Goal: Task Accomplishment & Management: Use online tool/utility

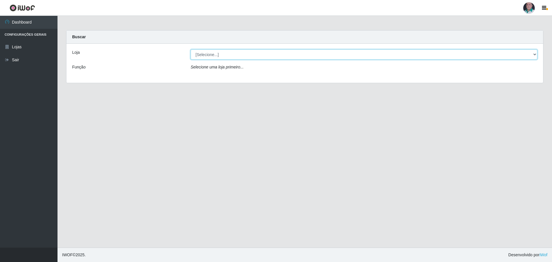
click at [535, 56] on select "[Selecione...] Mar Vermelho - Loja 05" at bounding box center [364, 54] width 347 height 10
select select "252"
click at [191, 49] on select "[Selecione...] Mar Vermelho - Loja 05" at bounding box center [364, 54] width 347 height 10
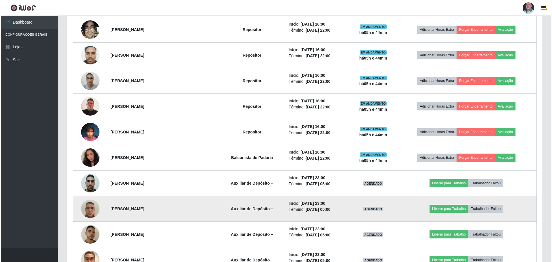
scroll to position [139, 0]
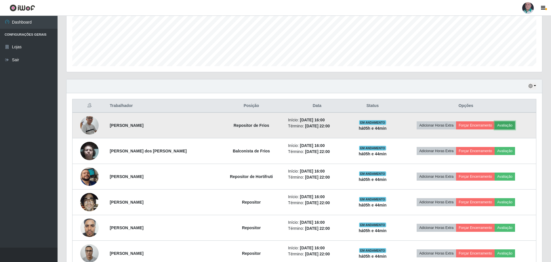
click at [502, 127] on button "Avaliação" at bounding box center [504, 125] width 20 height 8
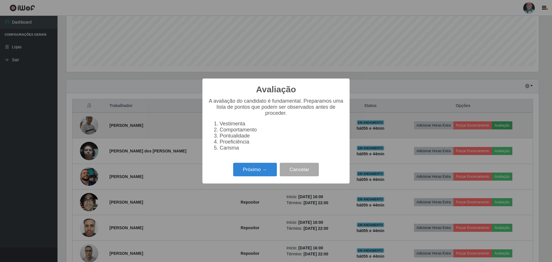
scroll to position [119, 472]
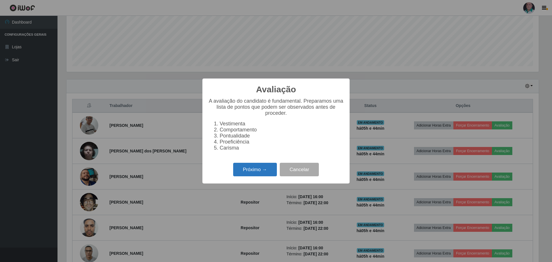
click at [254, 170] on button "Próximo →" at bounding box center [255, 170] width 44 height 14
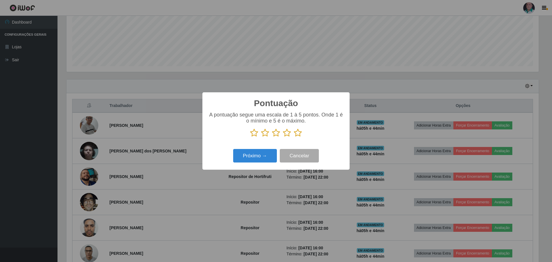
scroll to position [287366, 287013]
click at [299, 134] on icon at bounding box center [298, 133] width 8 height 9
click at [294, 137] on input "radio" at bounding box center [294, 137] width 0 height 0
click at [262, 154] on button "Próximo →" at bounding box center [255, 156] width 44 height 14
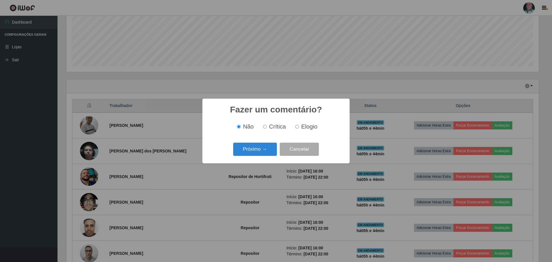
click at [295, 126] on input "Elogio" at bounding box center [297, 127] width 4 height 4
radio input "true"
click at [267, 146] on button "Próximo →" at bounding box center [255, 150] width 44 height 14
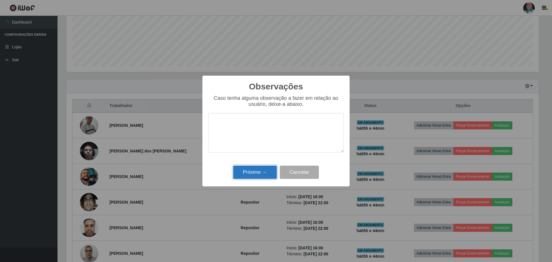
click at [262, 171] on button "Próximo →" at bounding box center [255, 173] width 44 height 14
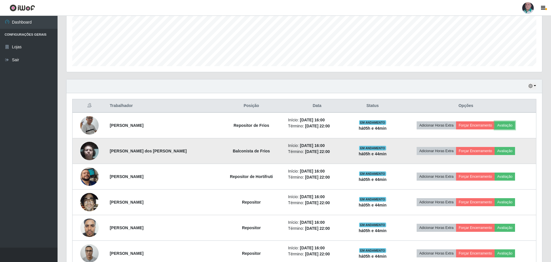
scroll to position [168, 0]
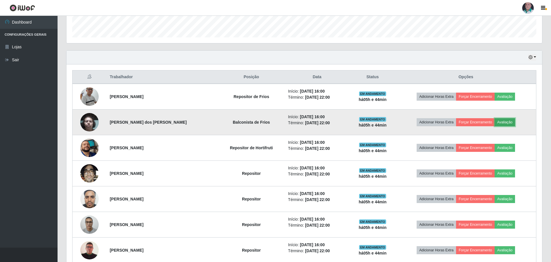
click at [505, 123] on button "Avaliação" at bounding box center [504, 122] width 20 height 8
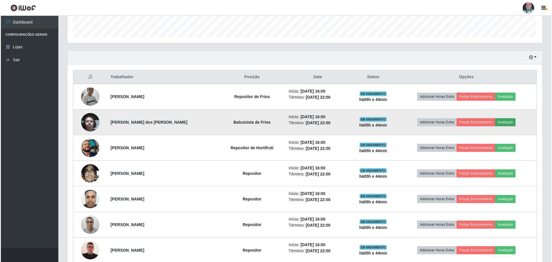
scroll to position [119, 472]
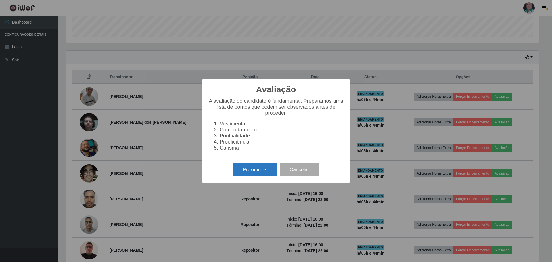
click at [261, 170] on button "Próximo →" at bounding box center [255, 170] width 44 height 14
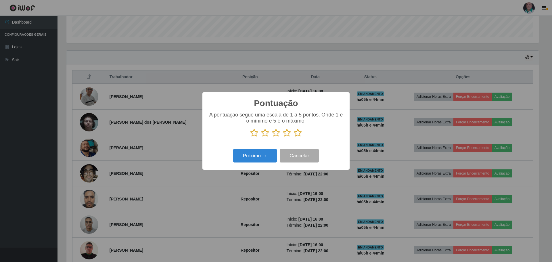
click at [298, 135] on icon at bounding box center [298, 133] width 8 height 9
click at [294, 137] on input "radio" at bounding box center [294, 137] width 0 height 0
click at [268, 154] on button "Próximo →" at bounding box center [255, 156] width 44 height 14
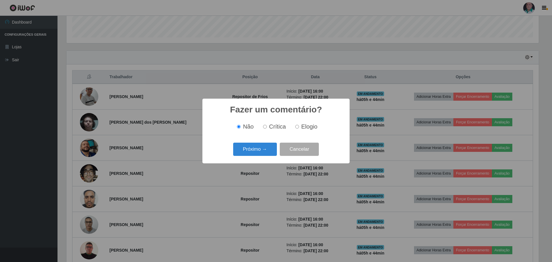
click at [306, 126] on span "Elogio" at bounding box center [309, 126] width 16 height 6
click at [299, 126] on input "Elogio" at bounding box center [297, 127] width 4 height 4
radio input "true"
click at [264, 150] on button "Próximo →" at bounding box center [255, 150] width 44 height 14
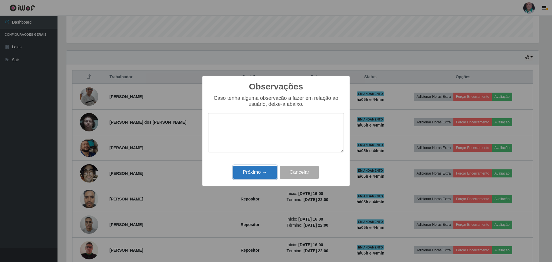
click at [261, 171] on button "Próximo →" at bounding box center [255, 173] width 44 height 14
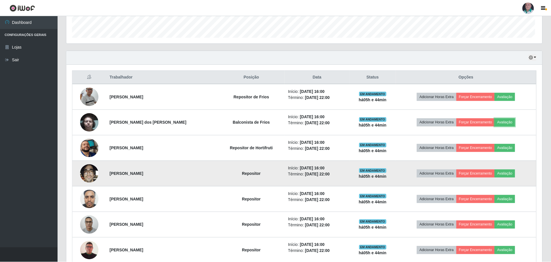
scroll to position [119, 475]
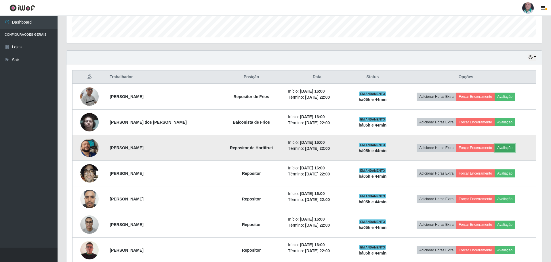
click at [506, 147] on button "Avaliação" at bounding box center [504, 148] width 20 height 8
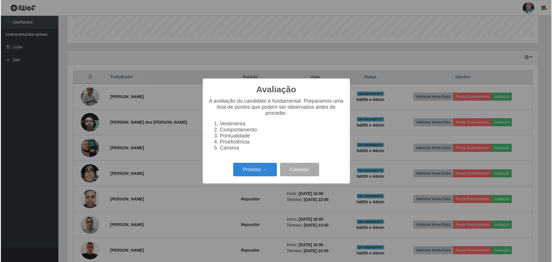
scroll to position [119, 472]
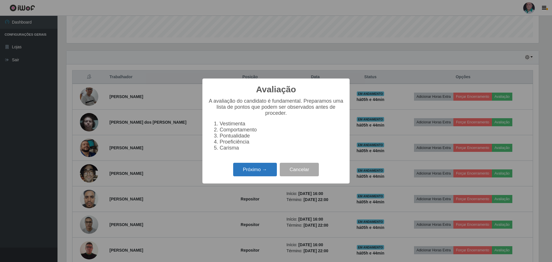
click at [260, 173] on button "Próximo →" at bounding box center [255, 170] width 44 height 14
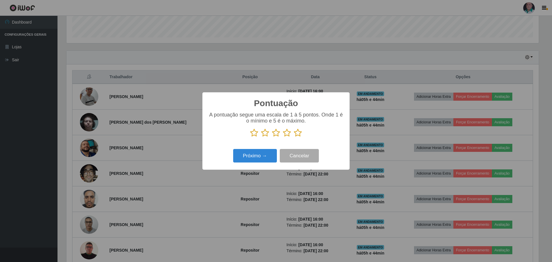
click at [299, 134] on icon at bounding box center [298, 133] width 8 height 9
click at [294, 137] on input "radio" at bounding box center [294, 137] width 0 height 0
click at [253, 160] on button "Próximo →" at bounding box center [255, 156] width 44 height 14
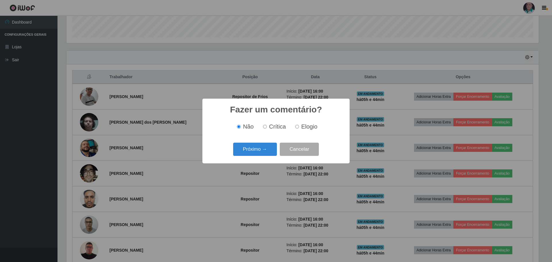
click at [299, 127] on label "Elogio" at bounding box center [305, 126] width 24 height 7
click at [299, 127] on input "Elogio" at bounding box center [297, 127] width 4 height 4
radio input "true"
click at [258, 150] on button "Próximo →" at bounding box center [255, 150] width 44 height 14
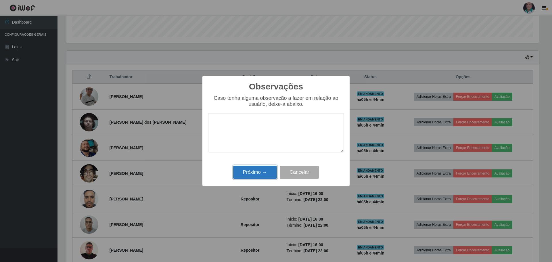
click at [254, 172] on button "Próximo →" at bounding box center [255, 173] width 44 height 14
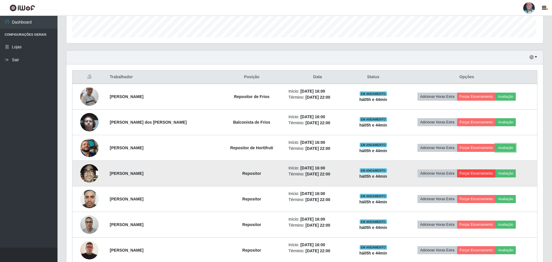
scroll to position [119, 475]
click at [506, 173] on button "Avaliação" at bounding box center [504, 173] width 20 height 8
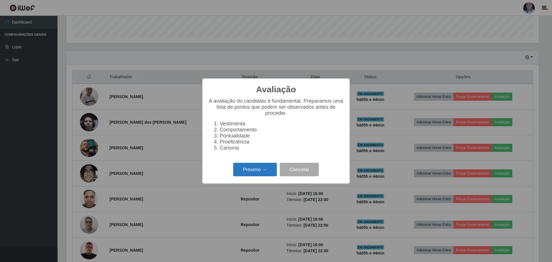
click at [255, 172] on button "Próximo →" at bounding box center [255, 170] width 44 height 14
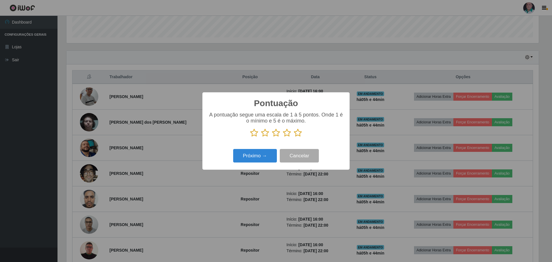
click at [296, 133] on icon at bounding box center [298, 133] width 8 height 9
click at [294, 137] on input "radio" at bounding box center [294, 137] width 0 height 0
click at [255, 153] on button "Próximo →" at bounding box center [255, 156] width 44 height 14
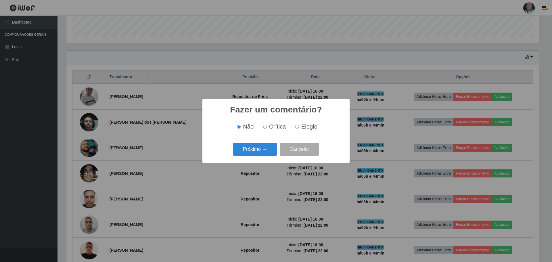
click at [298, 128] on input "Elogio" at bounding box center [297, 127] width 4 height 4
radio input "true"
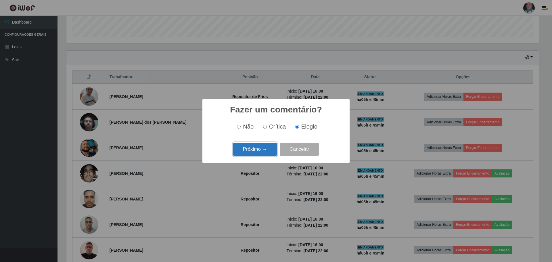
click at [269, 149] on button "Próximo →" at bounding box center [255, 150] width 44 height 14
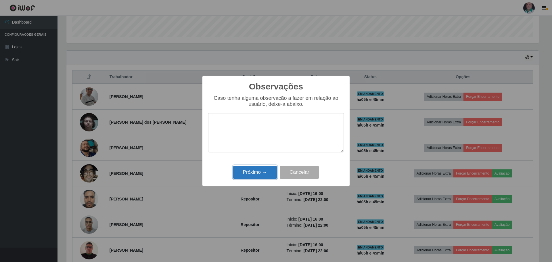
click at [259, 175] on button "Próximo →" at bounding box center [255, 173] width 44 height 14
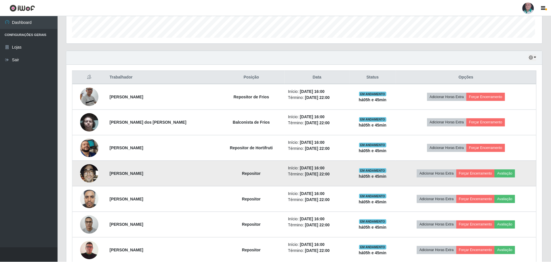
scroll to position [119, 475]
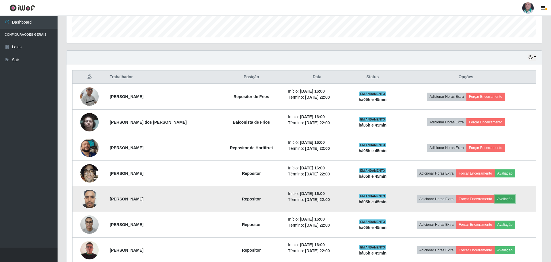
click at [500, 200] on button "Avaliação" at bounding box center [504, 199] width 20 height 8
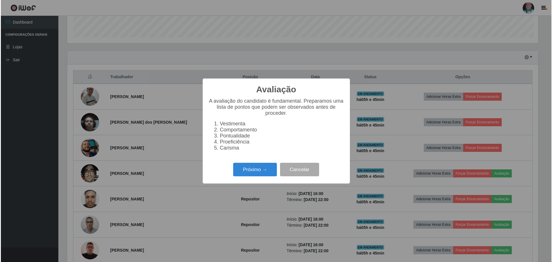
scroll to position [119, 472]
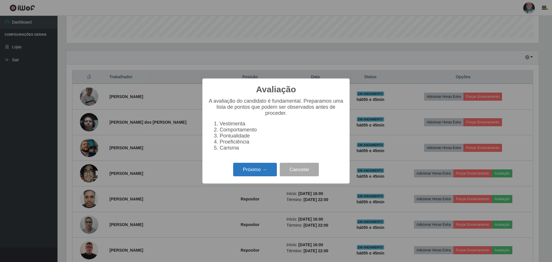
click at [252, 172] on button "Próximo →" at bounding box center [255, 170] width 44 height 14
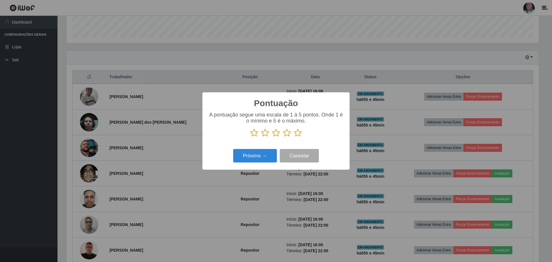
scroll to position [287366, 287013]
click at [299, 131] on icon at bounding box center [298, 133] width 8 height 9
click at [294, 137] on input "radio" at bounding box center [294, 137] width 0 height 0
click at [257, 156] on button "Próximo →" at bounding box center [255, 156] width 44 height 14
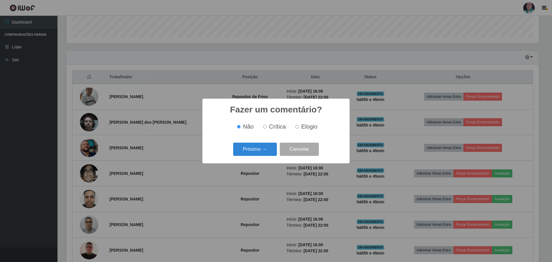
click at [306, 126] on span "Elogio" at bounding box center [309, 126] width 16 height 6
click at [299, 126] on input "Elogio" at bounding box center [297, 127] width 4 height 4
radio input "true"
click at [256, 147] on button "Próximo →" at bounding box center [255, 150] width 44 height 14
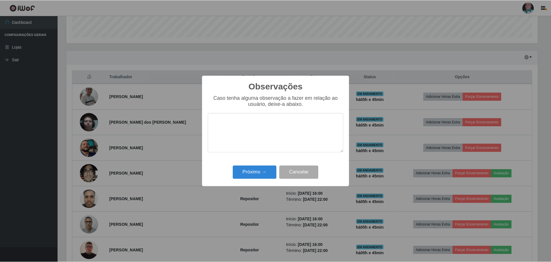
scroll to position [0, 0]
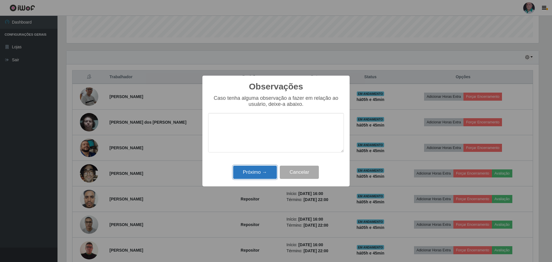
click at [260, 172] on button "Próximo →" at bounding box center [255, 173] width 44 height 14
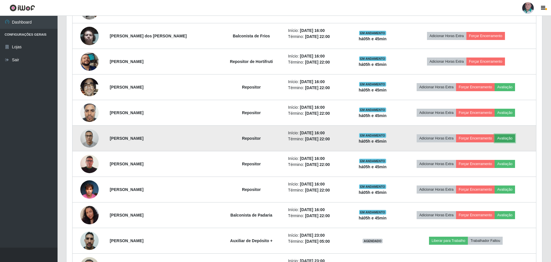
click at [509, 139] on button "Avaliação" at bounding box center [504, 138] width 20 height 8
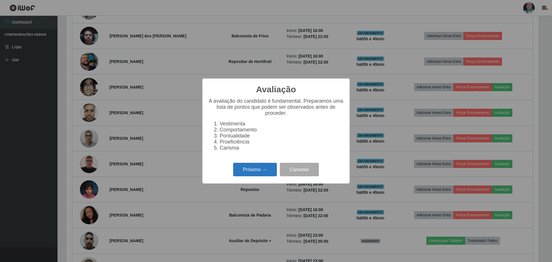
click at [259, 172] on button "Próximo →" at bounding box center [255, 170] width 44 height 14
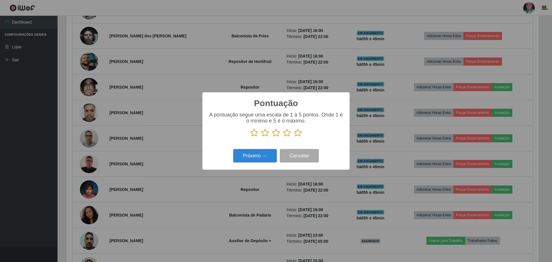
click at [301, 136] on icon at bounding box center [298, 133] width 8 height 9
click at [294, 137] on input "radio" at bounding box center [294, 137] width 0 height 0
click at [260, 157] on button "Próximo →" at bounding box center [255, 156] width 44 height 14
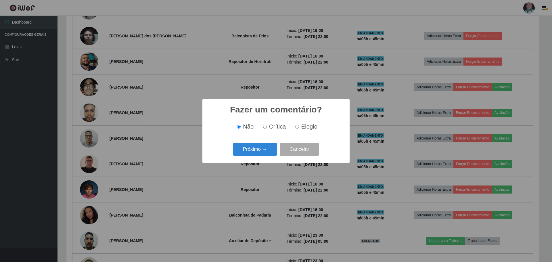
click at [303, 126] on span "Elogio" at bounding box center [309, 126] width 16 height 6
click at [299, 126] on input "Elogio" at bounding box center [297, 127] width 4 height 4
radio input "true"
click at [265, 148] on button "Próximo →" at bounding box center [255, 150] width 44 height 14
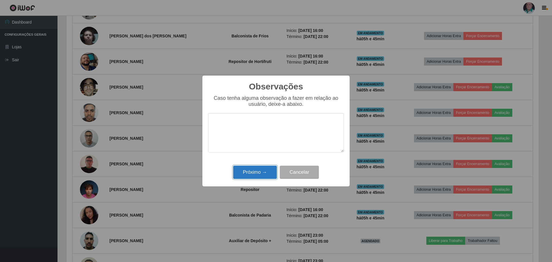
click at [262, 176] on button "Próximo →" at bounding box center [255, 173] width 44 height 14
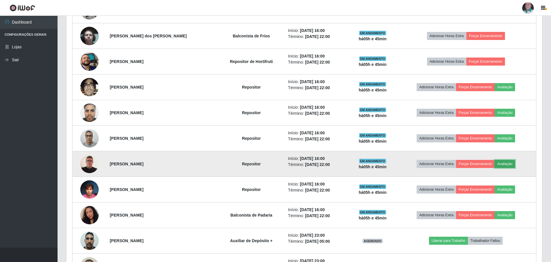
click at [505, 162] on button "Avaliação" at bounding box center [504, 164] width 20 height 8
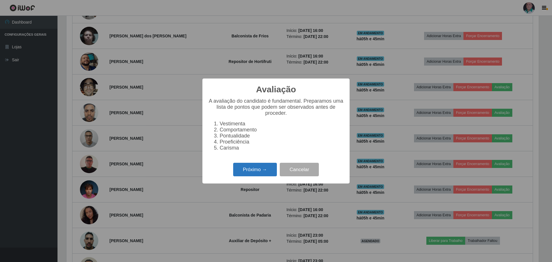
click at [269, 169] on button "Próximo →" at bounding box center [255, 170] width 44 height 14
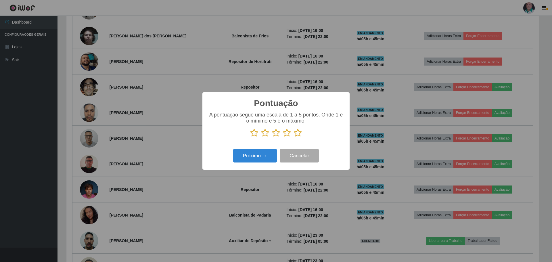
click at [301, 133] on icon at bounding box center [298, 133] width 8 height 9
click at [294, 137] on input "radio" at bounding box center [294, 137] width 0 height 0
click at [262, 161] on button "Próximo →" at bounding box center [255, 156] width 44 height 14
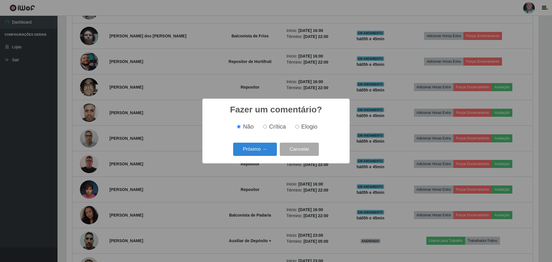
click at [299, 126] on label "Elogio" at bounding box center [305, 126] width 24 height 7
click at [299, 126] on input "Elogio" at bounding box center [297, 127] width 4 height 4
radio input "true"
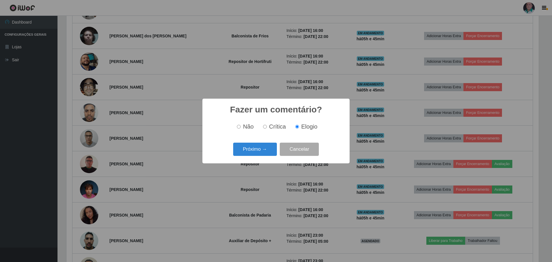
click at [261, 157] on div "Próximo → Cancelar" at bounding box center [276, 149] width 136 height 16
click at [261, 154] on button "Próximo →" at bounding box center [255, 150] width 44 height 14
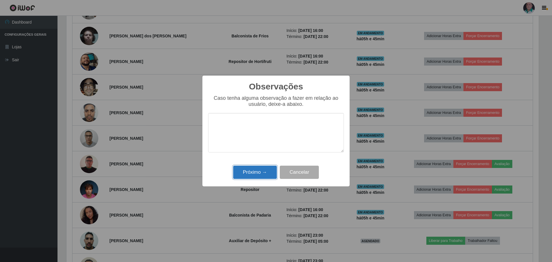
click at [257, 172] on button "Próximo →" at bounding box center [255, 173] width 44 height 14
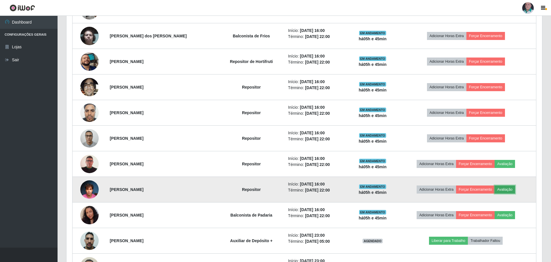
click at [504, 190] on button "Avaliação" at bounding box center [504, 189] width 20 height 8
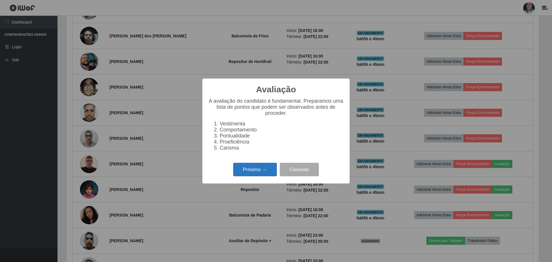
click at [241, 170] on button "Próximo →" at bounding box center [255, 170] width 44 height 14
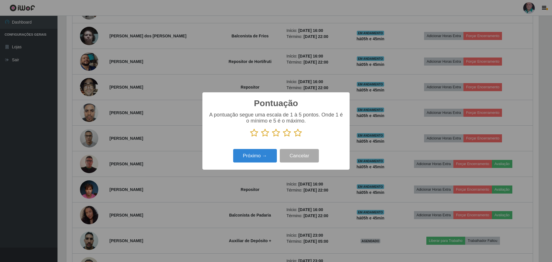
click at [298, 133] on icon at bounding box center [298, 133] width 8 height 9
click at [294, 137] on input "radio" at bounding box center [294, 137] width 0 height 0
click at [261, 153] on button "Próximo →" at bounding box center [255, 156] width 44 height 14
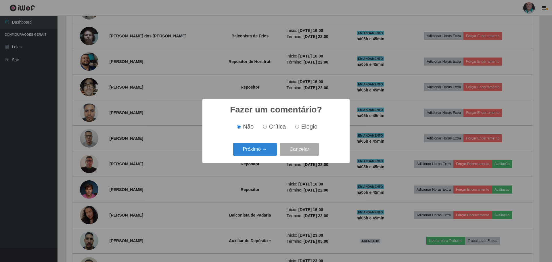
click at [302, 127] on span "Elogio" at bounding box center [309, 126] width 16 height 6
click at [299, 127] on input "Elogio" at bounding box center [297, 127] width 4 height 4
radio input "true"
click at [277, 150] on button "Próximo →" at bounding box center [255, 150] width 44 height 14
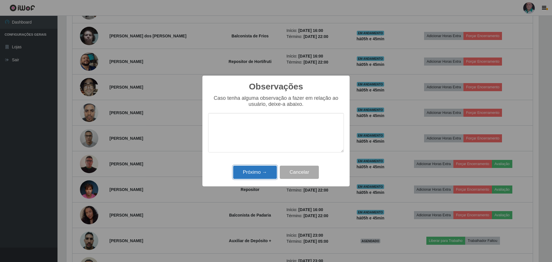
click at [263, 171] on button "Próximo →" at bounding box center [255, 173] width 44 height 14
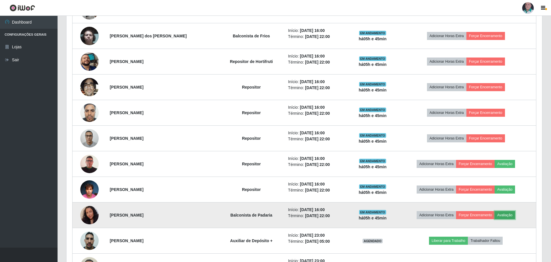
click at [508, 213] on button "Avaliação" at bounding box center [504, 215] width 20 height 8
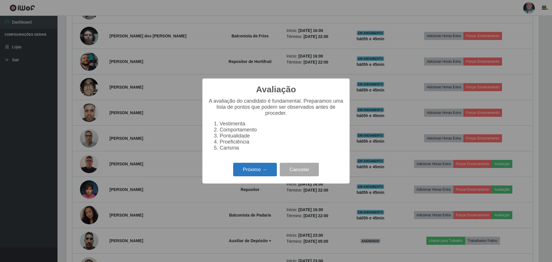
click at [255, 175] on button "Próximo →" at bounding box center [255, 170] width 44 height 14
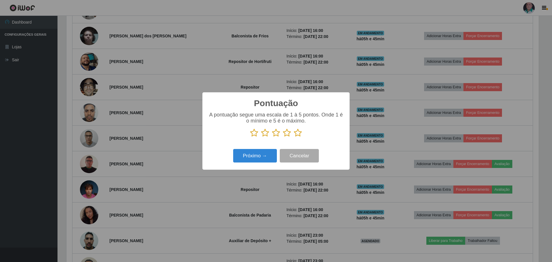
click at [295, 137] on icon at bounding box center [298, 133] width 8 height 9
click at [294, 137] on input "radio" at bounding box center [294, 137] width 0 height 0
click at [274, 154] on button "Próximo →" at bounding box center [255, 156] width 44 height 14
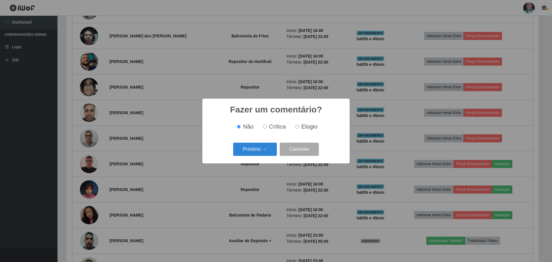
click at [304, 128] on span "Elogio" at bounding box center [309, 126] width 16 height 6
click at [299, 128] on input "Elogio" at bounding box center [297, 127] width 4 height 4
radio input "true"
click at [264, 147] on button "Próximo →" at bounding box center [255, 150] width 44 height 14
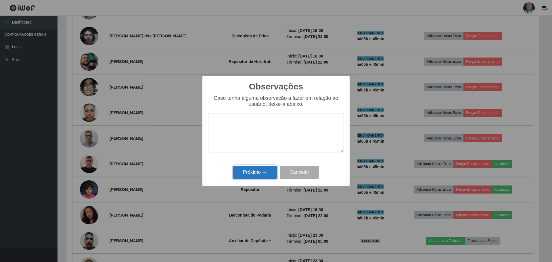
click at [260, 175] on button "Próximo →" at bounding box center [255, 173] width 44 height 14
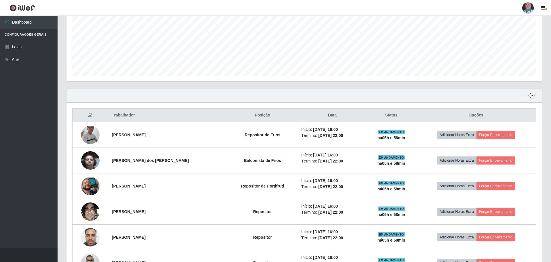
scroll to position [168, 0]
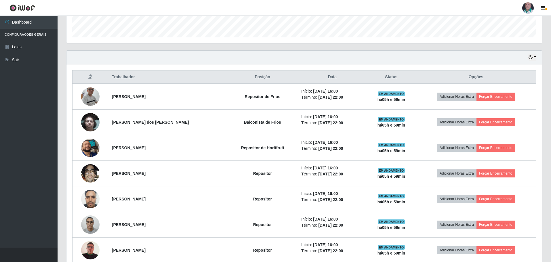
click at [236, 58] on div "Hoje 1 dia 3 dias 1 Semana Não encerrados" at bounding box center [303, 58] width 475 height 14
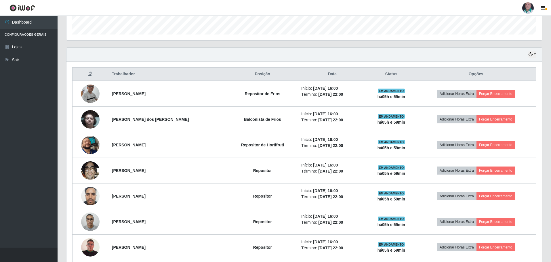
scroll to position [139, 0]
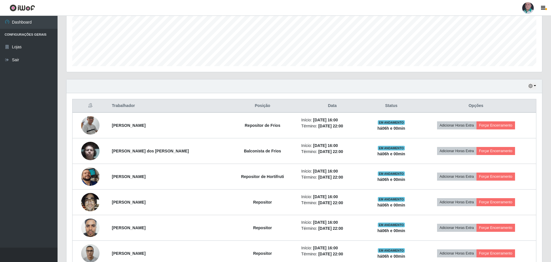
click at [254, 83] on div "Hoje 1 dia 3 dias 1 Semana Não encerrados" at bounding box center [303, 86] width 475 height 14
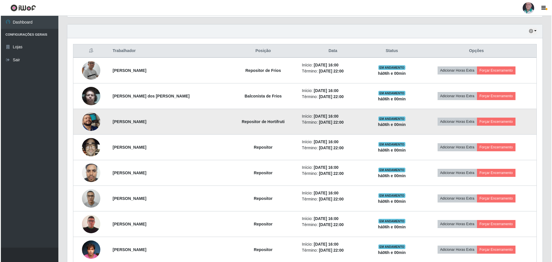
scroll to position [226, 0]
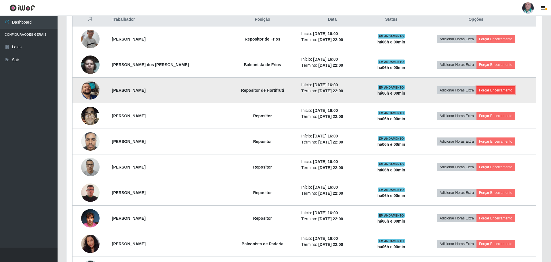
click at [506, 90] on button "Forçar Encerramento" at bounding box center [495, 90] width 39 height 8
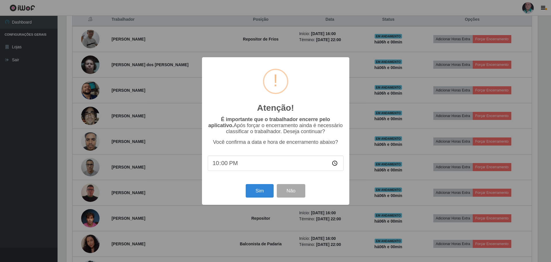
scroll to position [119, 472]
click at [249, 191] on button "Sim" at bounding box center [260, 191] width 28 height 14
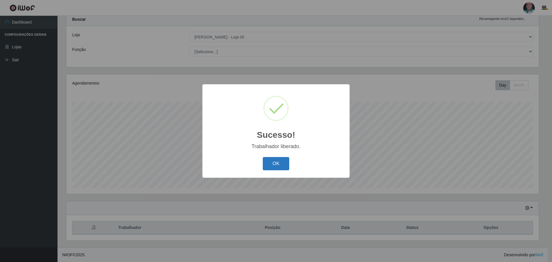
click at [270, 166] on button "OK" at bounding box center [276, 164] width 27 height 14
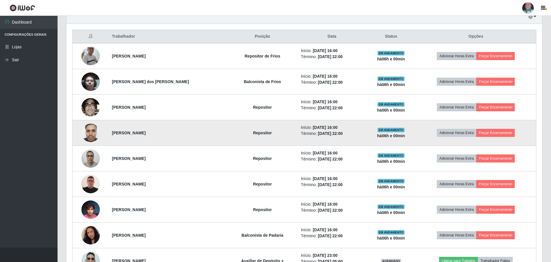
scroll to position [219, 0]
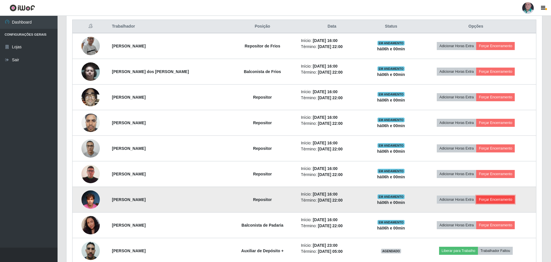
click at [485, 199] on button "Forçar Encerramento" at bounding box center [495, 199] width 39 height 8
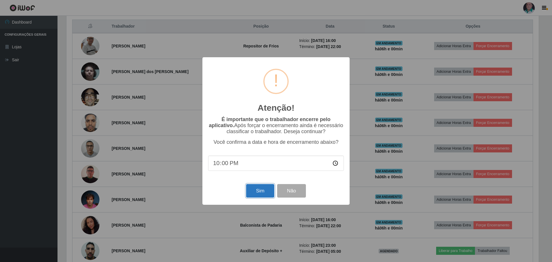
click at [254, 189] on button "Sim" at bounding box center [260, 191] width 28 height 14
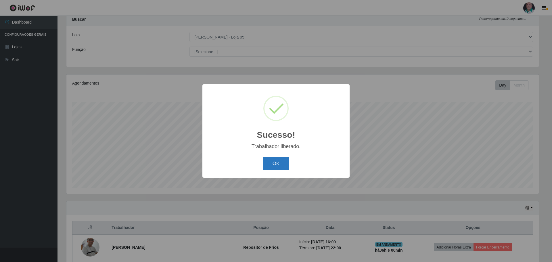
click at [276, 166] on button "OK" at bounding box center [276, 164] width 27 height 14
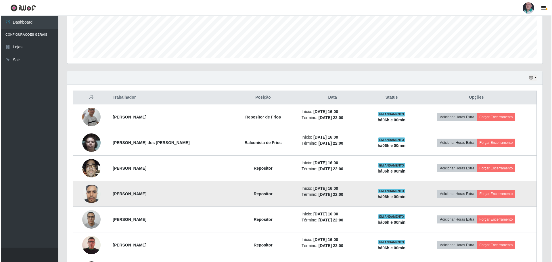
scroll to position [161, 0]
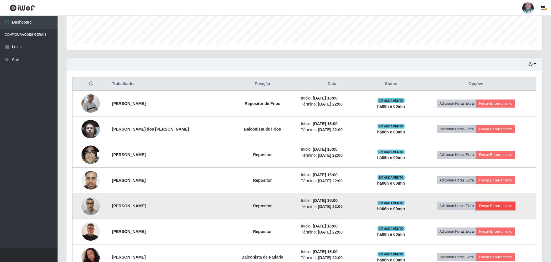
click at [493, 204] on button "Forçar Encerramento" at bounding box center [495, 206] width 39 height 8
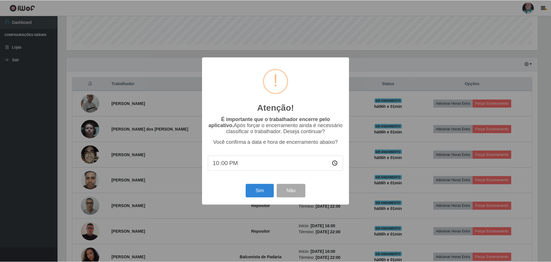
scroll to position [119, 472]
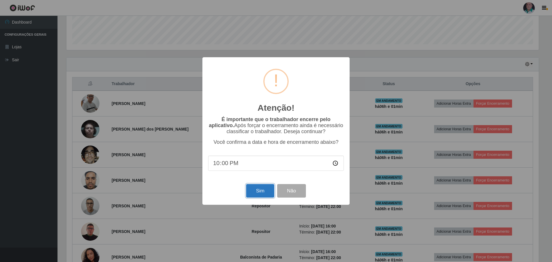
click at [259, 190] on button "Sim" at bounding box center [260, 191] width 28 height 14
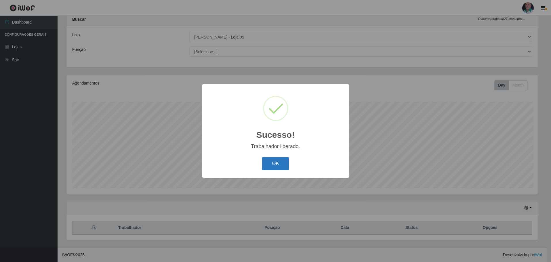
scroll to position [287366, 287013]
click at [268, 165] on button "OK" at bounding box center [276, 164] width 27 height 14
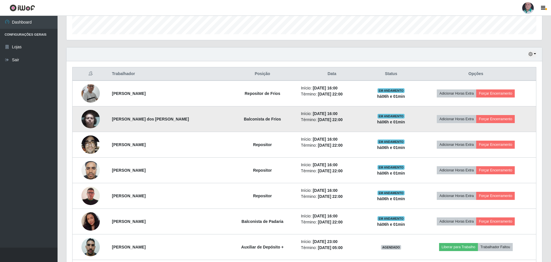
scroll to position [161, 0]
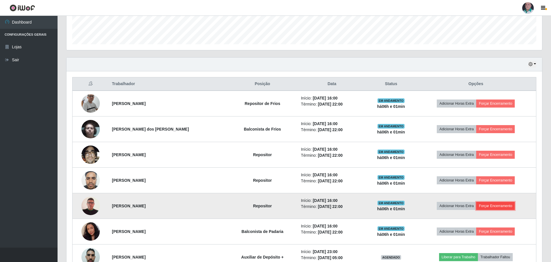
click at [491, 207] on button "Forçar Encerramento" at bounding box center [495, 206] width 39 height 8
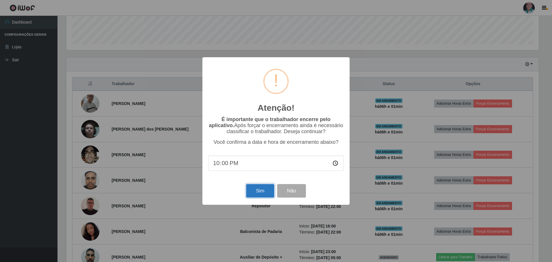
click at [265, 191] on button "Sim" at bounding box center [260, 191] width 28 height 14
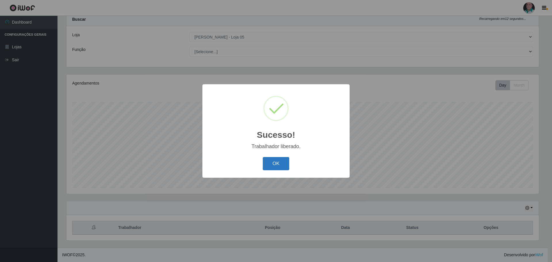
click at [273, 166] on button "OK" at bounding box center [276, 164] width 27 height 14
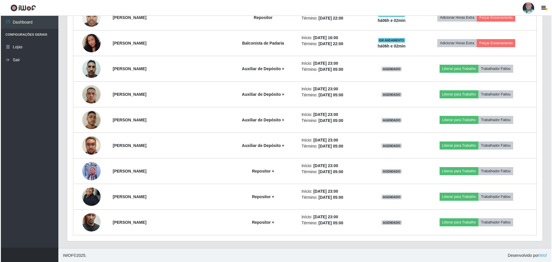
scroll to position [325, 0]
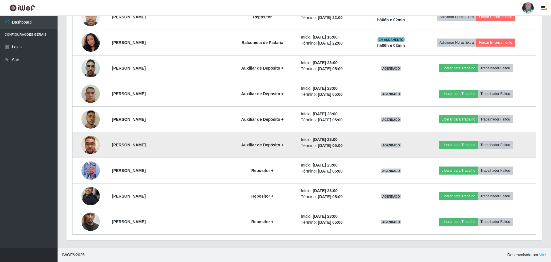
click at [92, 143] on img at bounding box center [90, 145] width 18 height 33
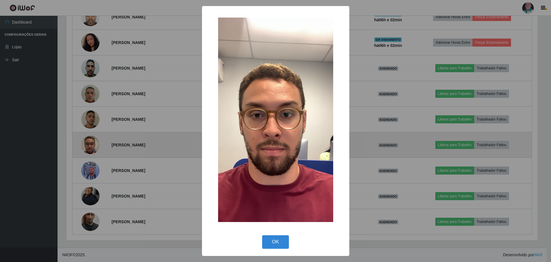
scroll to position [119, 472]
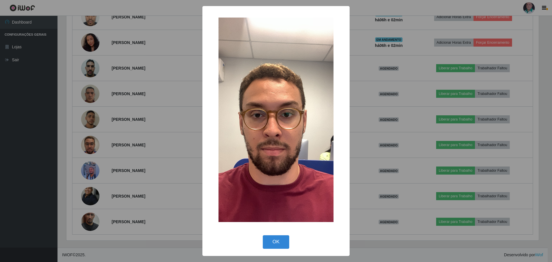
click at [381, 222] on div "× OK Cancel" at bounding box center [276, 131] width 552 height 262
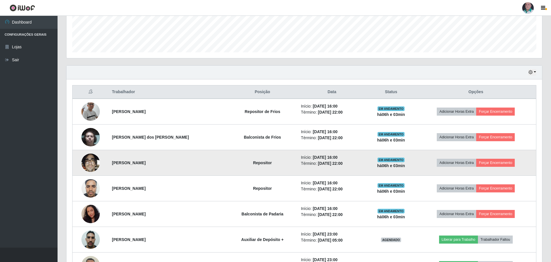
scroll to position [152, 0]
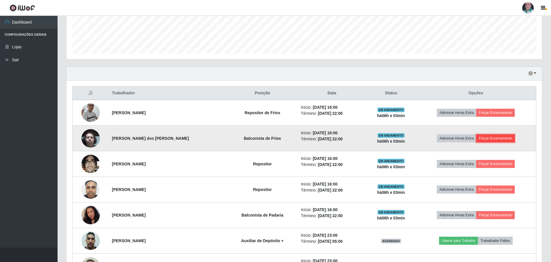
click at [483, 137] on button "Forçar Encerramento" at bounding box center [495, 138] width 39 height 8
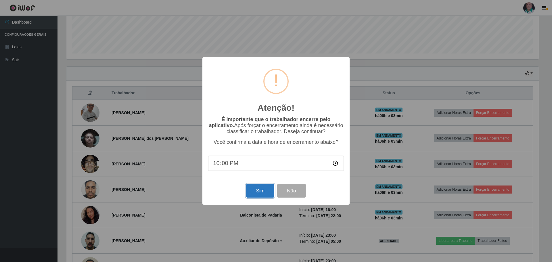
click at [261, 193] on button "Sim" at bounding box center [260, 191] width 28 height 14
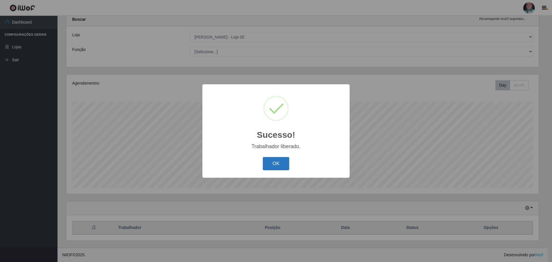
click at [275, 162] on button "OK" at bounding box center [276, 164] width 27 height 14
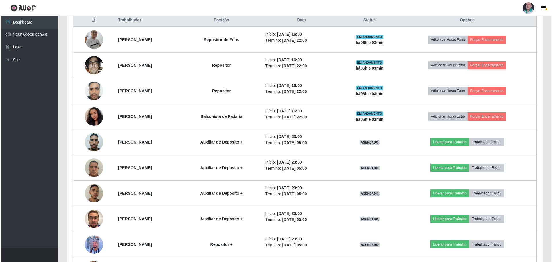
scroll to position [190, 0]
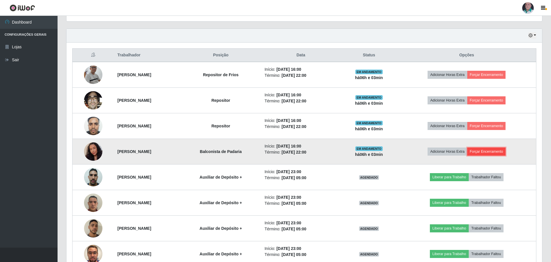
click at [503, 152] on button "Forçar Encerramento" at bounding box center [486, 151] width 39 height 8
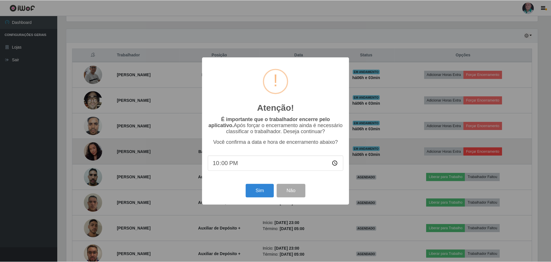
scroll to position [119, 472]
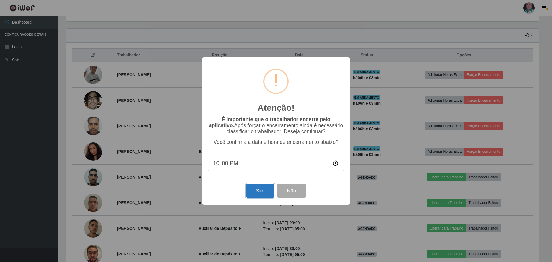
click at [260, 191] on button "Sim" at bounding box center [260, 191] width 28 height 14
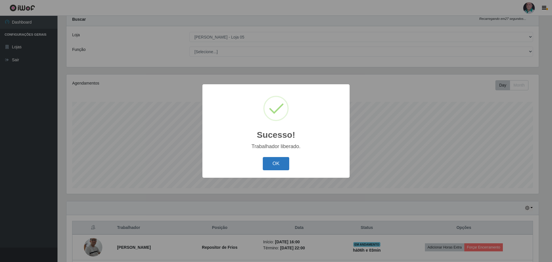
click at [273, 162] on button "OK" at bounding box center [276, 164] width 27 height 14
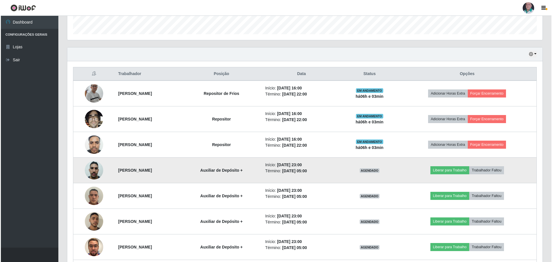
scroll to position [161, 0]
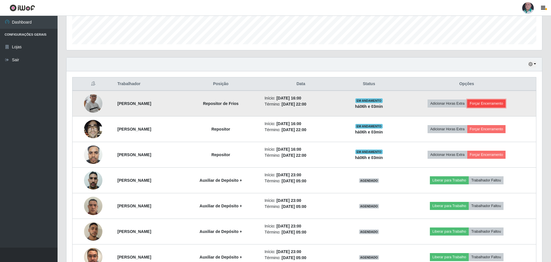
click at [494, 103] on button "Forçar Encerramento" at bounding box center [486, 103] width 39 height 8
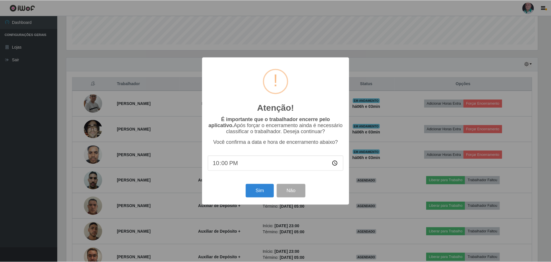
scroll to position [119, 472]
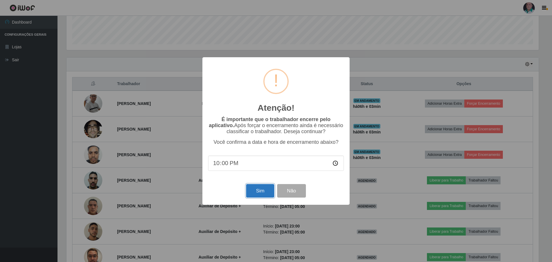
click at [252, 194] on button "Sim" at bounding box center [260, 191] width 28 height 14
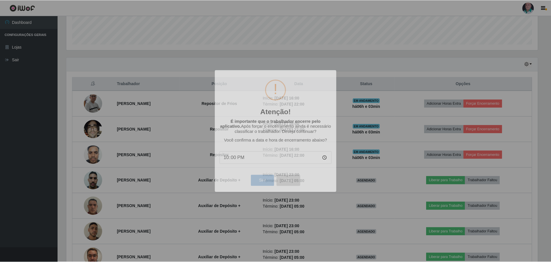
scroll to position [287366, 287010]
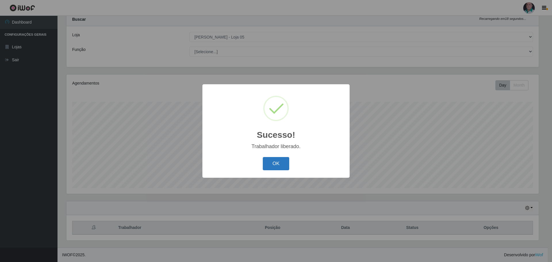
click at [267, 166] on button "OK" at bounding box center [276, 164] width 27 height 14
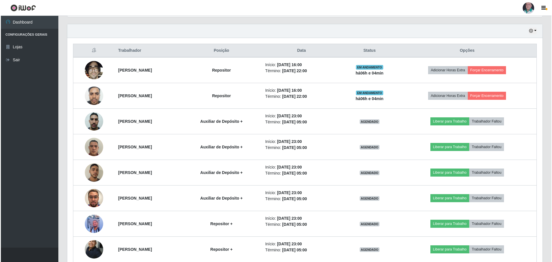
scroll to position [161, 0]
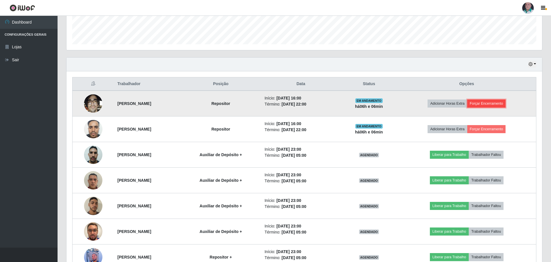
click at [505, 103] on button "Forçar Encerramento" at bounding box center [486, 103] width 39 height 8
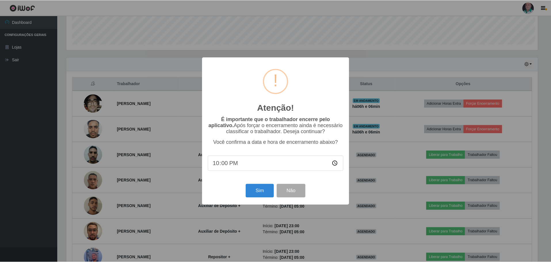
scroll to position [119, 472]
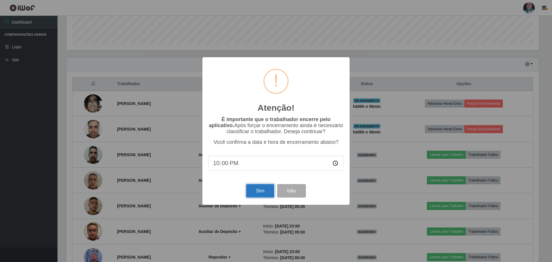
click at [253, 193] on button "Sim" at bounding box center [260, 191] width 28 height 14
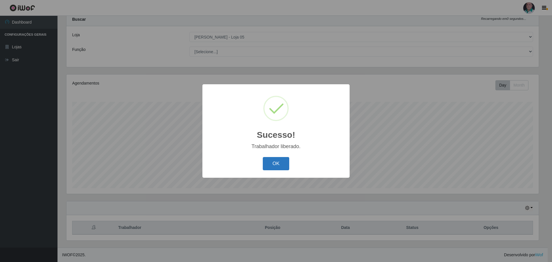
click at [271, 163] on button "OK" at bounding box center [276, 164] width 27 height 14
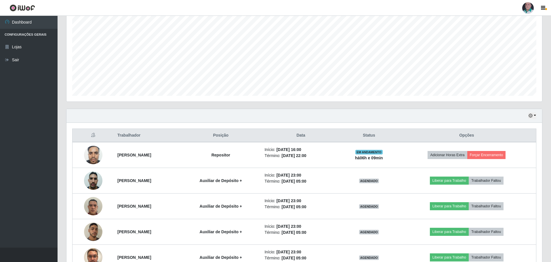
scroll to position [165, 0]
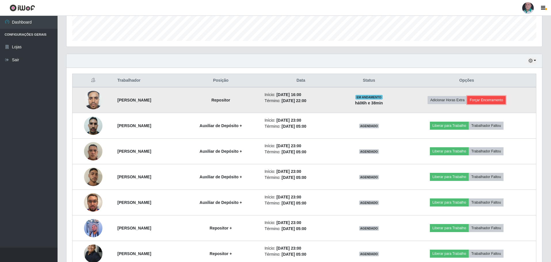
click at [495, 99] on button "Forçar Encerramento" at bounding box center [486, 100] width 39 height 8
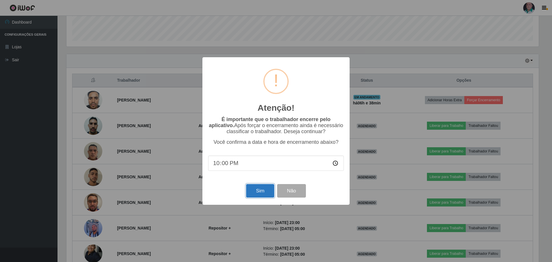
click at [248, 194] on button "Sim" at bounding box center [260, 191] width 28 height 14
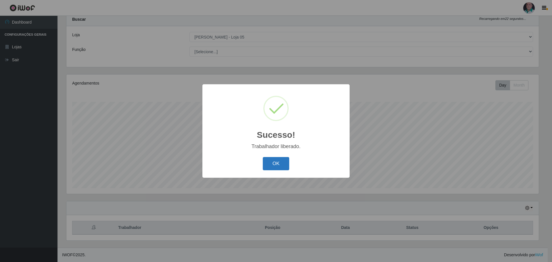
click at [277, 163] on button "OK" at bounding box center [276, 164] width 27 height 14
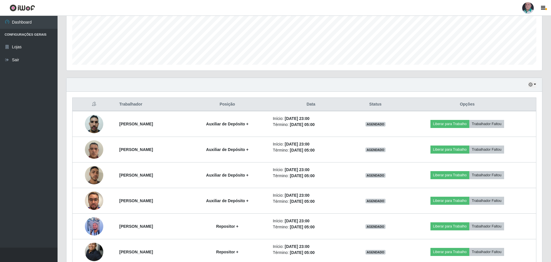
scroll to position [139, 0]
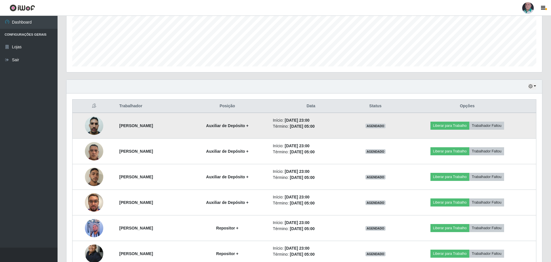
click at [398, 115] on td "AGENDADO" at bounding box center [375, 126] width 46 height 26
click at [398, 114] on td "AGENDADO" at bounding box center [375, 126] width 46 height 26
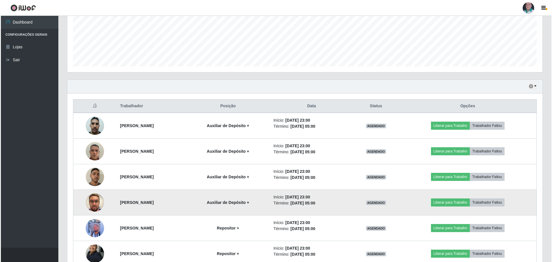
scroll to position [168, 0]
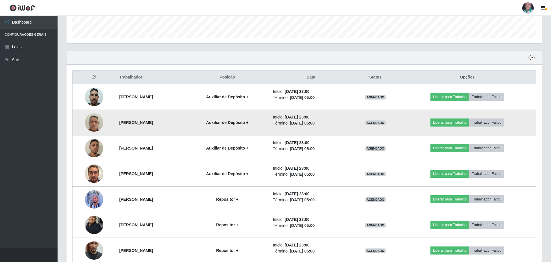
click at [87, 122] on img at bounding box center [94, 122] width 18 height 24
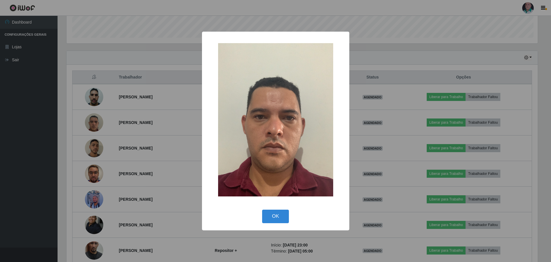
scroll to position [119, 472]
click at [279, 216] on button "OK" at bounding box center [276, 217] width 27 height 14
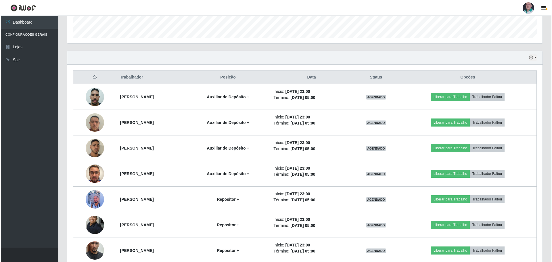
scroll to position [119, 475]
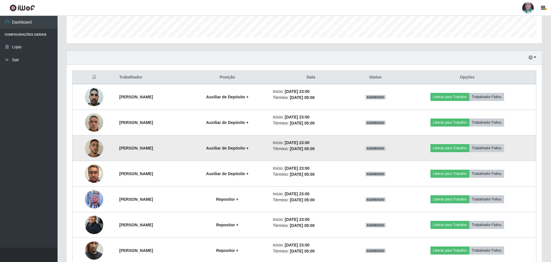
click at [95, 149] on img at bounding box center [94, 148] width 18 height 32
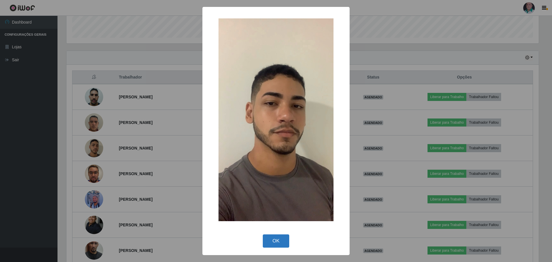
click at [277, 240] on button "OK" at bounding box center [276, 241] width 27 height 14
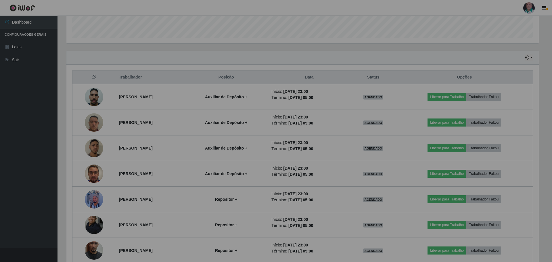
scroll to position [119, 475]
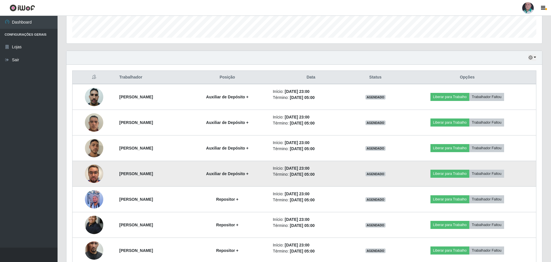
click at [92, 176] on img at bounding box center [94, 173] width 18 height 33
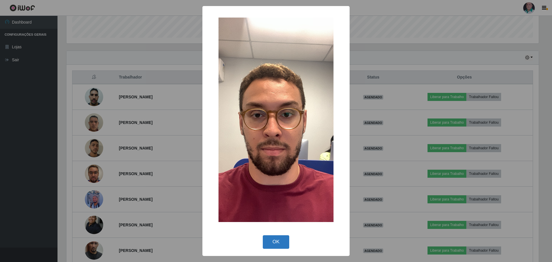
click at [277, 240] on button "OK" at bounding box center [276, 242] width 27 height 14
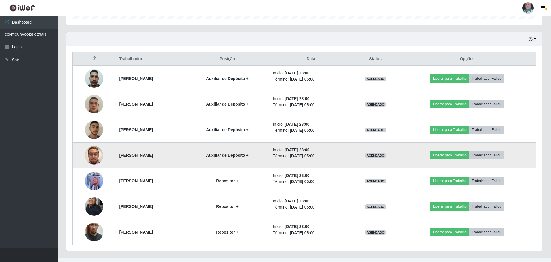
scroll to position [197, 0]
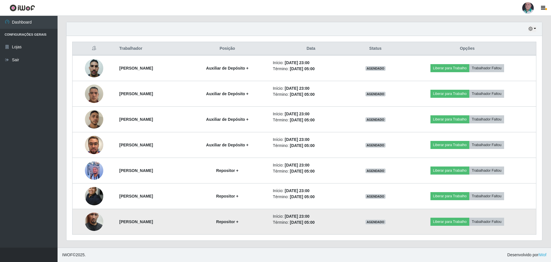
click at [90, 221] on img at bounding box center [94, 221] width 18 height 33
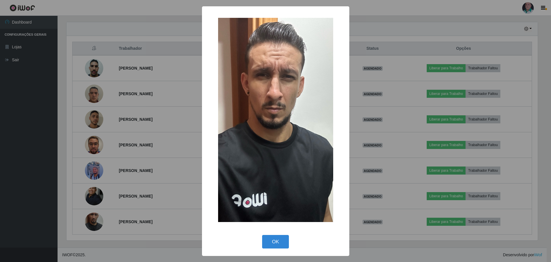
scroll to position [119, 472]
click at [272, 243] on button "OK" at bounding box center [276, 242] width 27 height 14
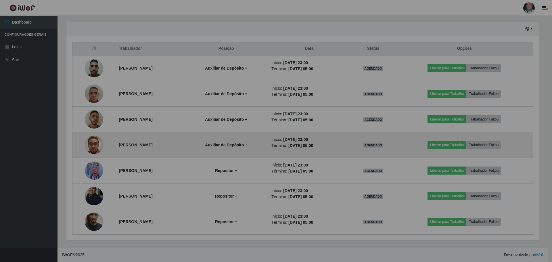
scroll to position [119, 475]
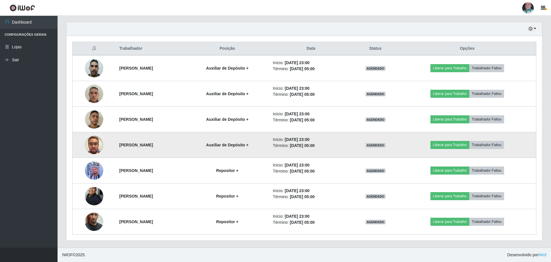
click at [96, 144] on img at bounding box center [94, 145] width 18 height 33
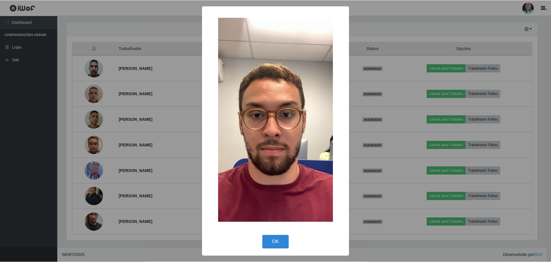
scroll to position [119, 472]
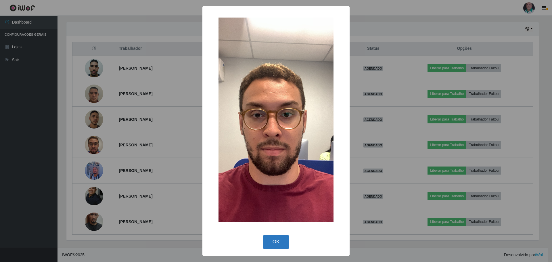
click at [279, 241] on button "OK" at bounding box center [276, 242] width 27 height 14
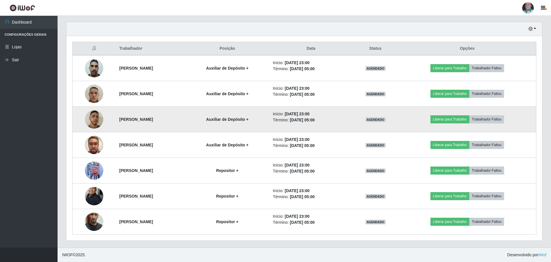
scroll to position [119, 475]
click at [92, 122] on img at bounding box center [94, 119] width 18 height 32
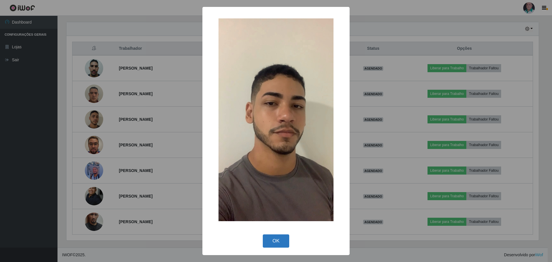
click at [280, 240] on button "OK" at bounding box center [276, 241] width 27 height 14
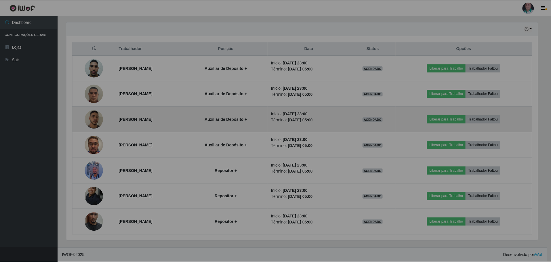
scroll to position [119, 475]
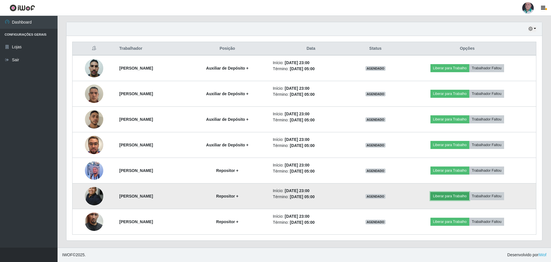
click at [445, 195] on button "Liberar para Trabalho" at bounding box center [449, 196] width 39 height 8
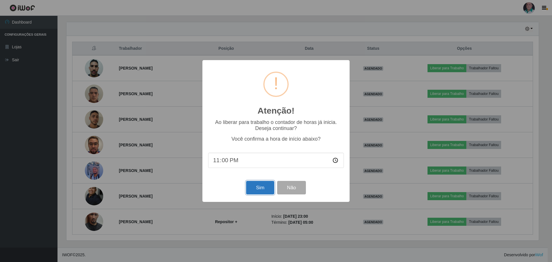
click at [258, 189] on button "Sim" at bounding box center [260, 188] width 28 height 14
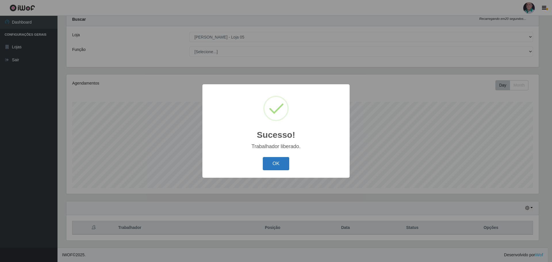
click at [286, 166] on button "OK" at bounding box center [276, 164] width 27 height 14
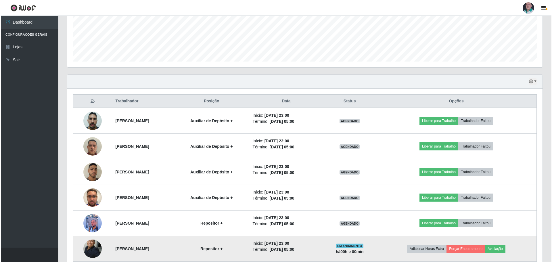
scroll to position [197, 0]
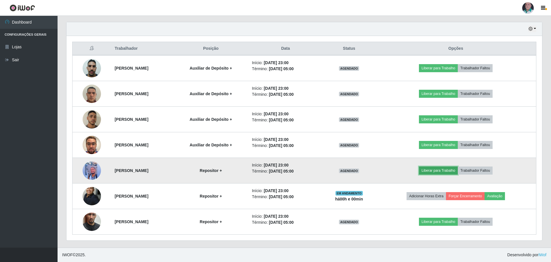
click at [447, 169] on button "Liberar para Trabalho" at bounding box center [438, 170] width 39 height 8
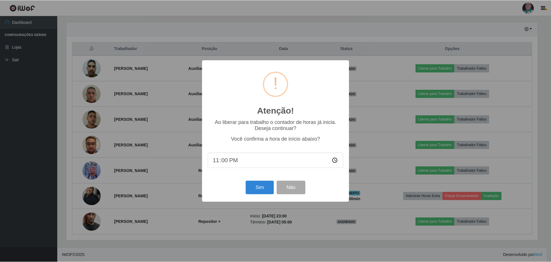
scroll to position [119, 472]
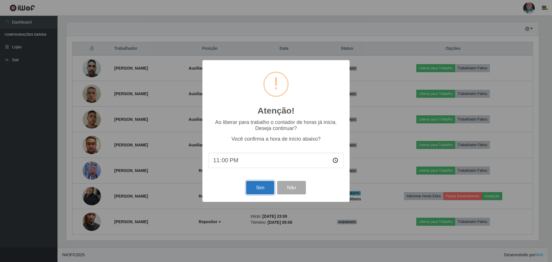
click at [263, 190] on button "Sim" at bounding box center [260, 188] width 28 height 14
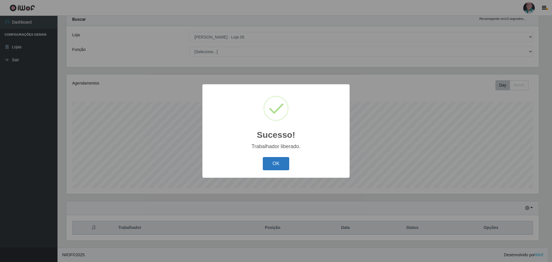
click at [275, 162] on button "OK" at bounding box center [276, 164] width 27 height 14
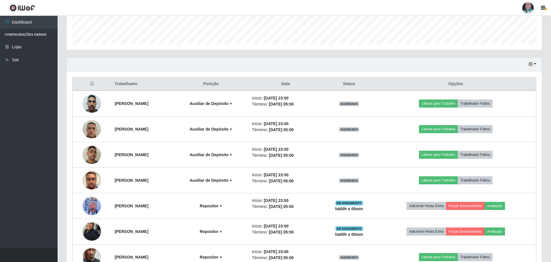
scroll to position [190, 0]
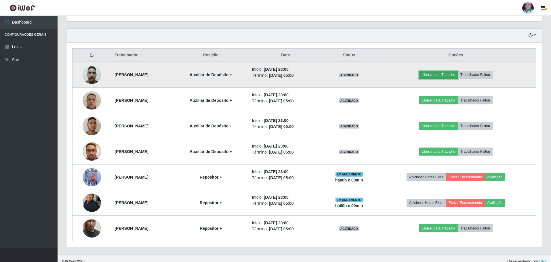
click at [438, 76] on button "Liberar para Trabalho" at bounding box center [438, 75] width 39 height 8
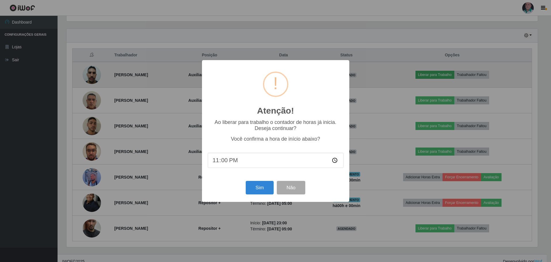
scroll to position [119, 472]
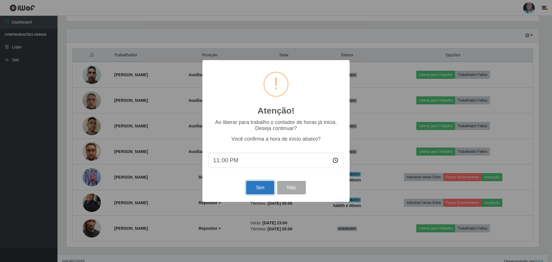
click at [256, 189] on button "Sim" at bounding box center [260, 188] width 28 height 14
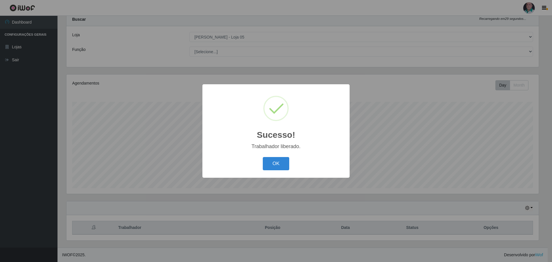
click at [270, 166] on button "OK" at bounding box center [276, 164] width 27 height 14
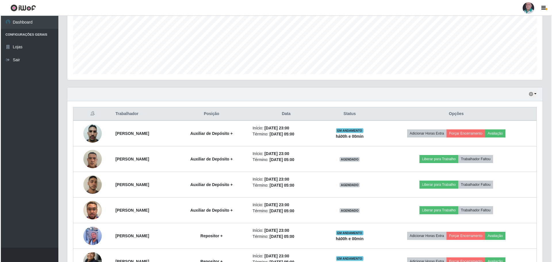
scroll to position [133, 0]
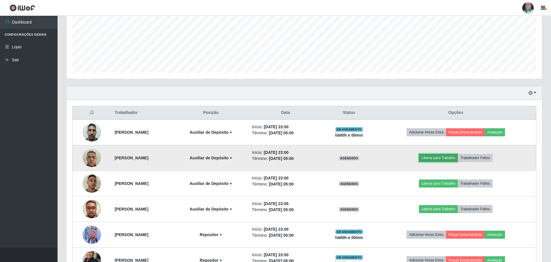
click at [444, 158] on button "Liberar para Trabalho" at bounding box center [438, 158] width 39 height 8
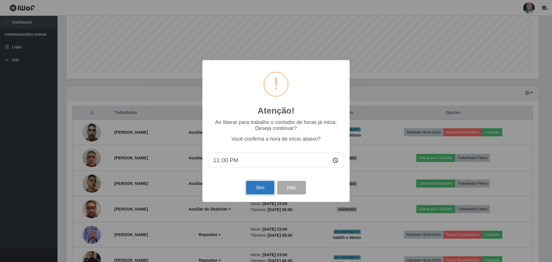
click at [251, 188] on button "Sim" at bounding box center [260, 188] width 28 height 14
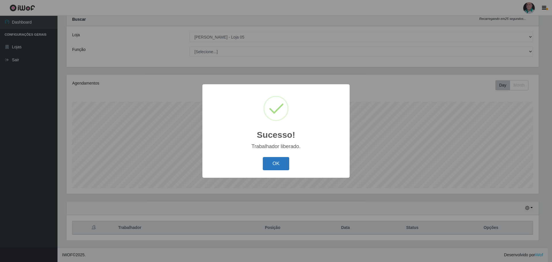
click at [271, 161] on button "OK" at bounding box center [276, 164] width 27 height 14
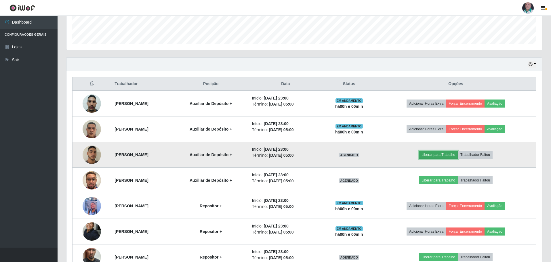
click at [438, 151] on button "Liberar para Trabalho" at bounding box center [438, 155] width 39 height 8
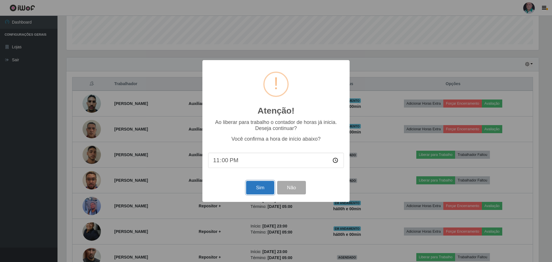
click at [255, 187] on button "Sim" at bounding box center [260, 188] width 28 height 14
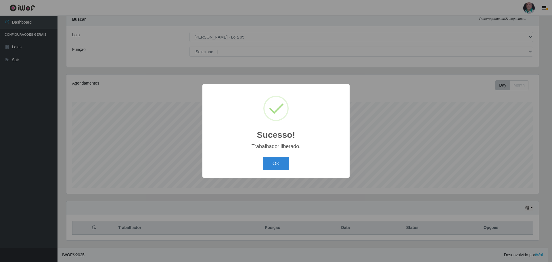
click at [264, 158] on button "OK" at bounding box center [276, 164] width 27 height 14
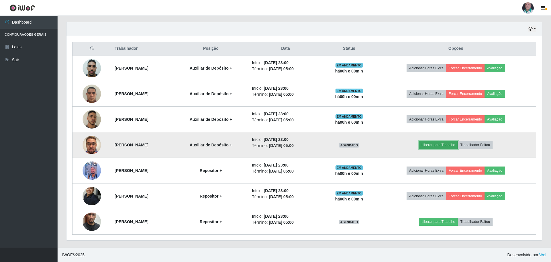
click at [435, 145] on button "Liberar para Trabalho" at bounding box center [438, 145] width 39 height 8
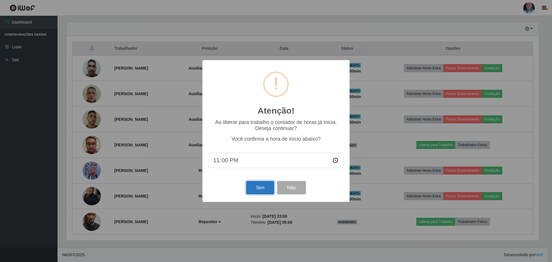
click at [257, 191] on button "Sim" at bounding box center [260, 188] width 28 height 14
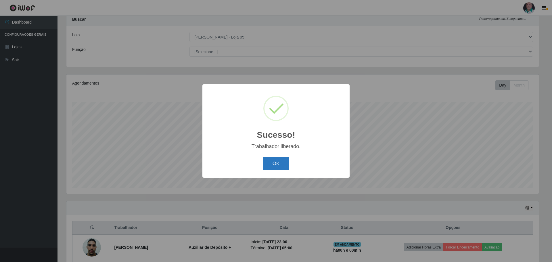
click at [282, 164] on button "OK" at bounding box center [276, 164] width 27 height 14
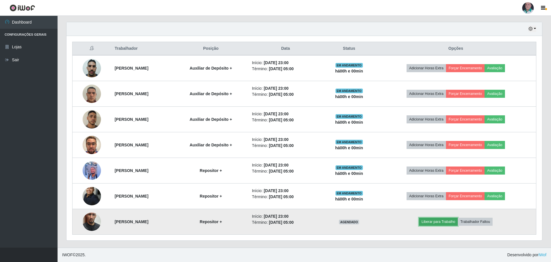
click at [437, 221] on button "Liberar para Trabalho" at bounding box center [438, 222] width 39 height 8
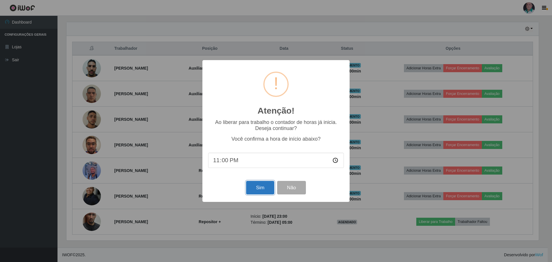
click at [259, 185] on button "Sim" at bounding box center [260, 188] width 28 height 14
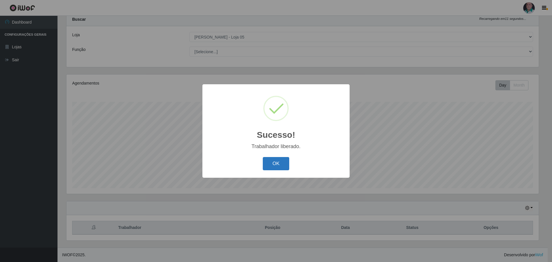
click at [267, 165] on button "OK" at bounding box center [276, 164] width 27 height 14
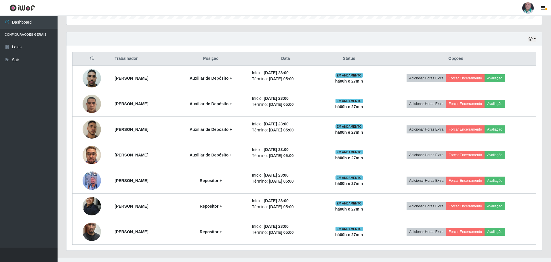
scroll to position [197, 0]
